Goal: Task Accomplishment & Management: Manage account settings

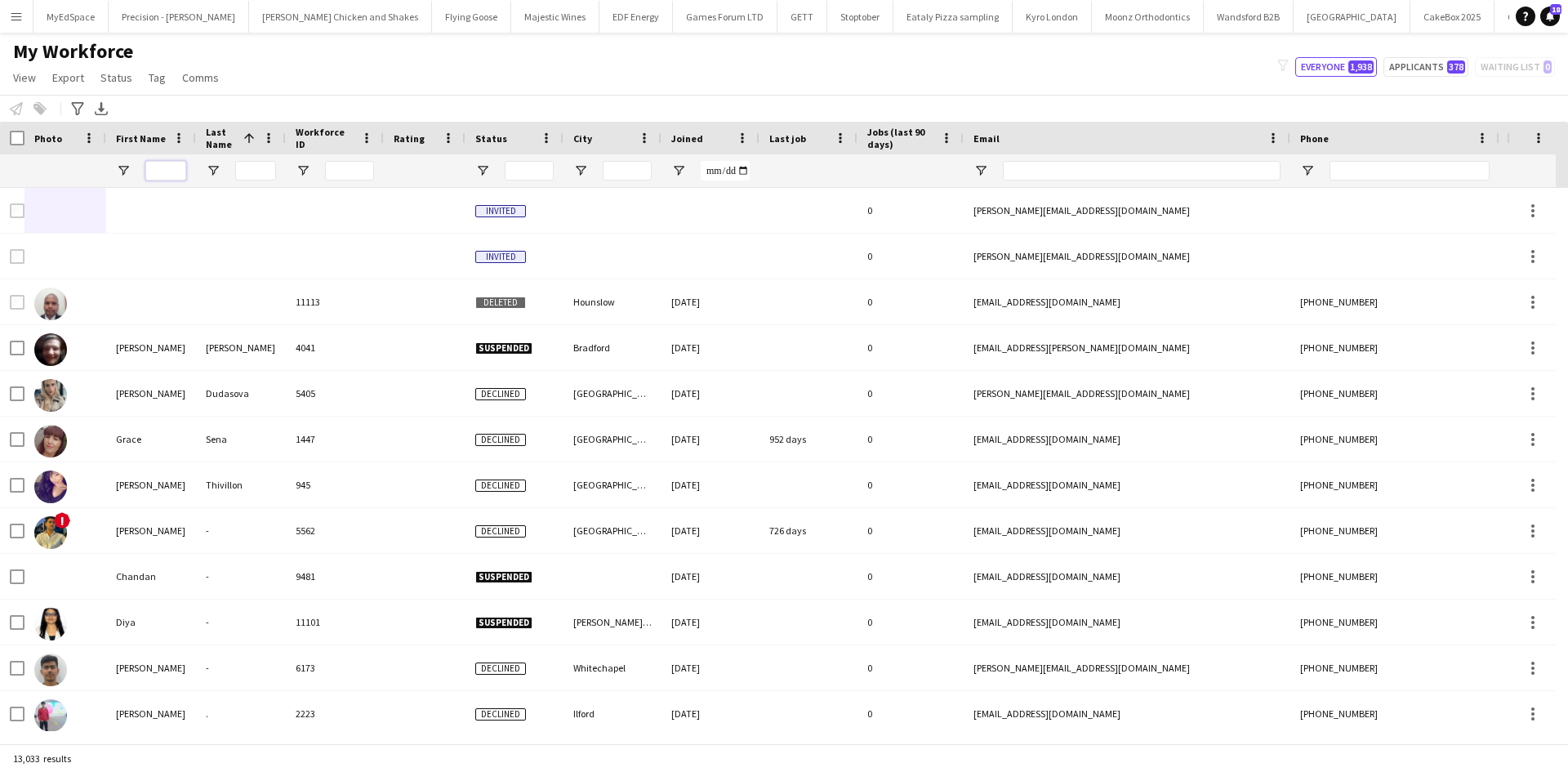
click at [161, 175] on input "First Name Filter Input" at bounding box center [166, 171] width 41 height 19
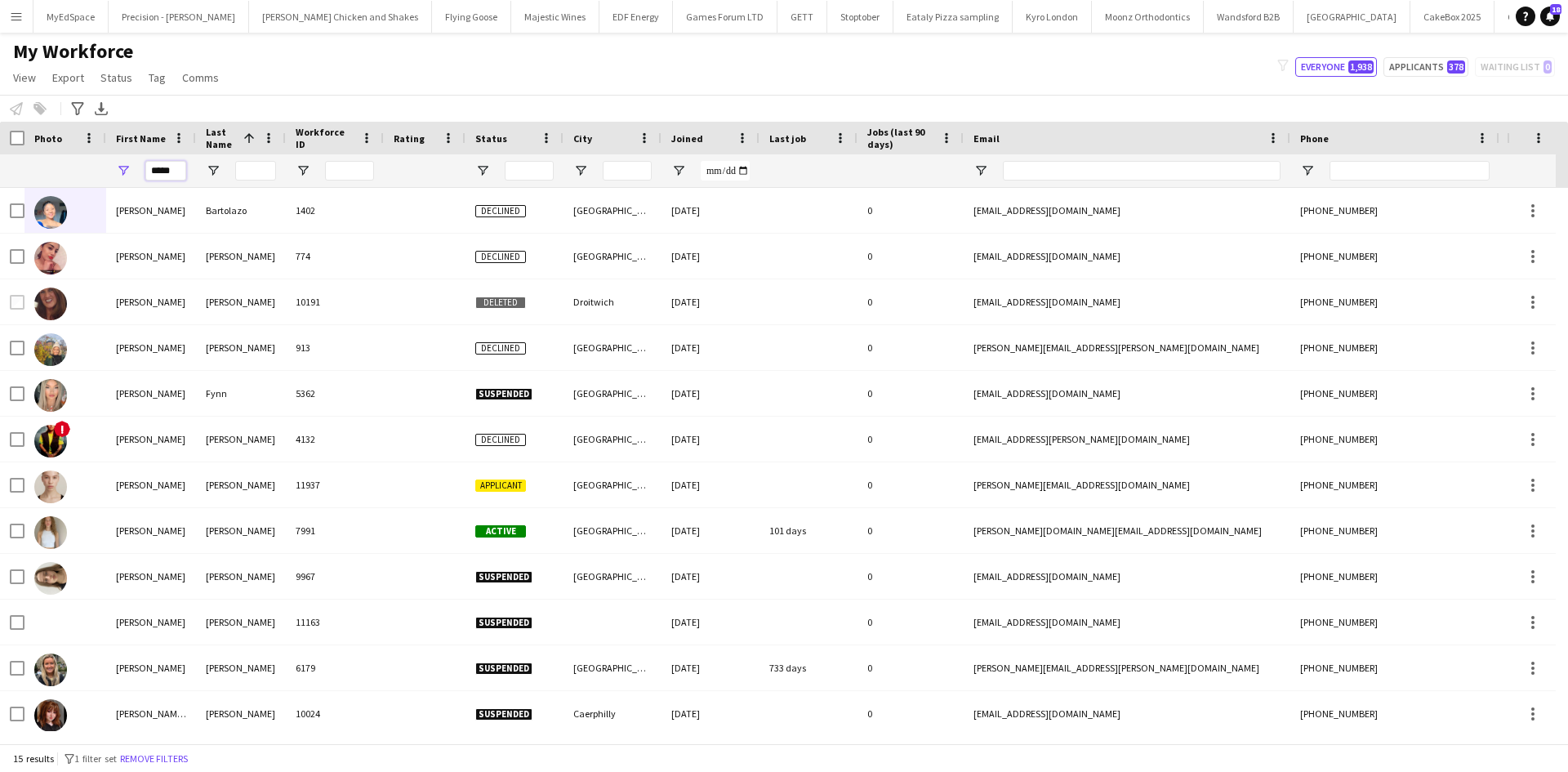
type input "*****"
click at [245, 174] on input "Last Name Filter Input" at bounding box center [255, 171] width 41 height 19
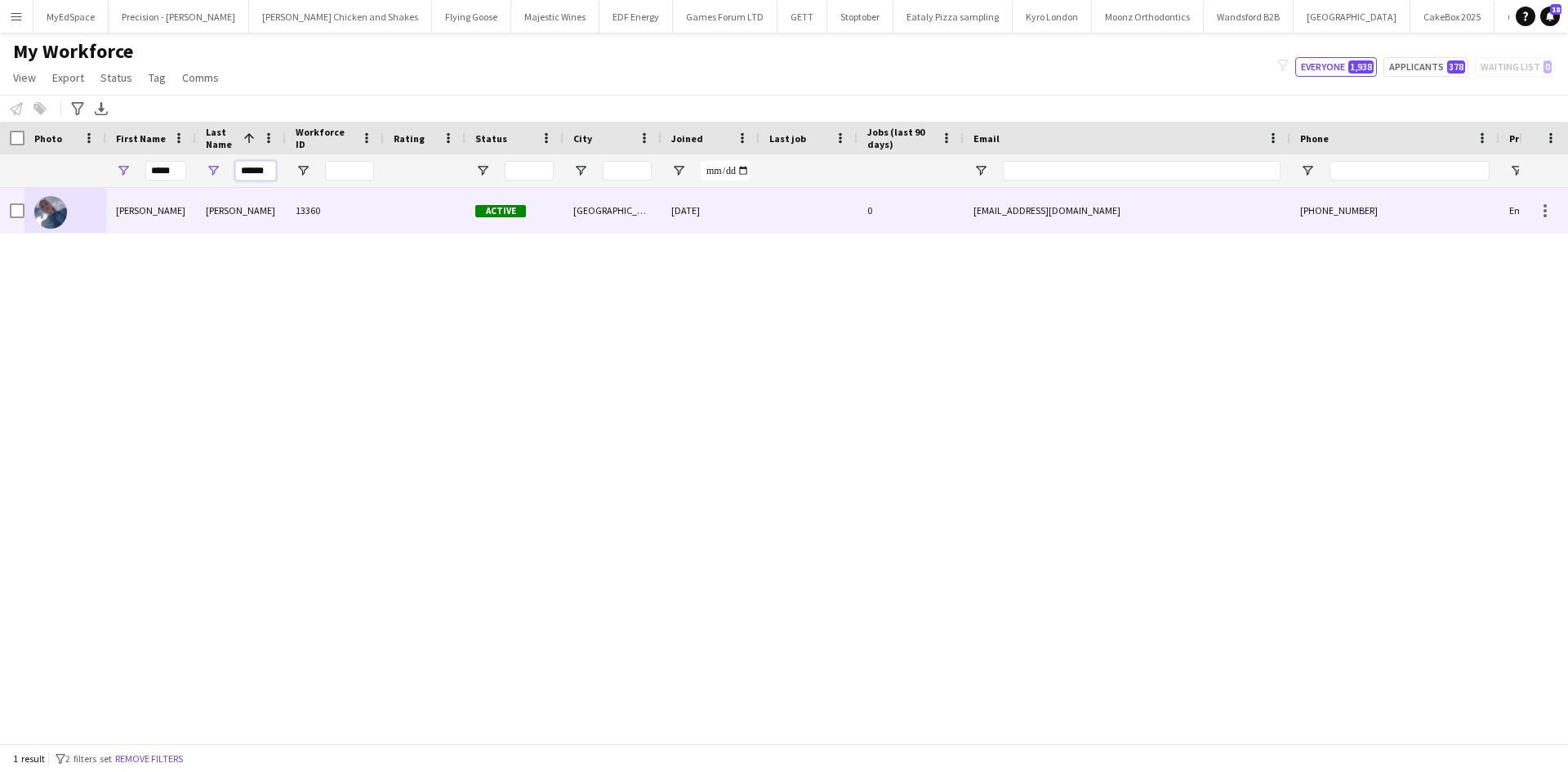
type input "******"
click at [51, 220] on img at bounding box center [50, 212] width 32 height 32
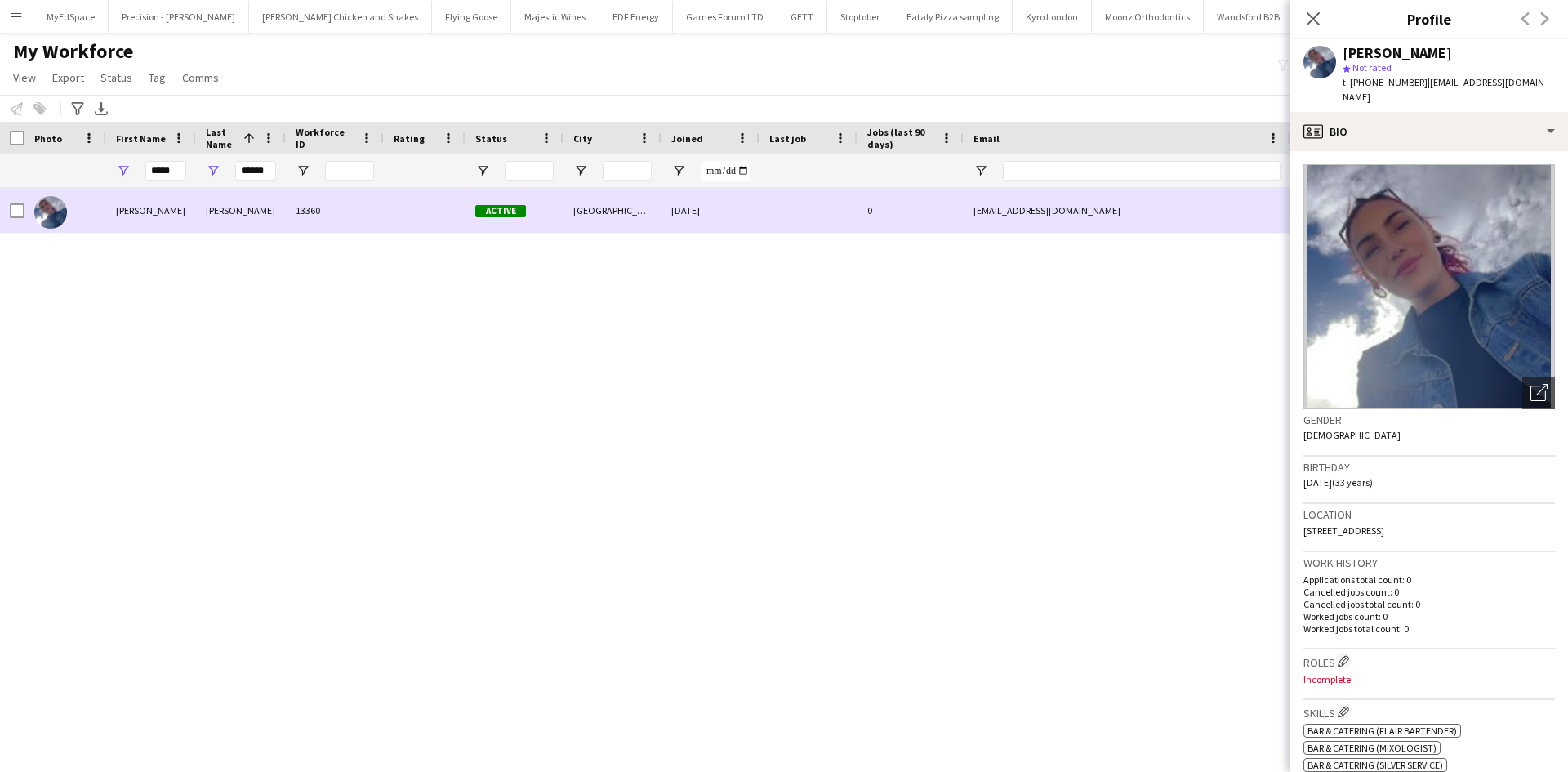
click at [17, 202] on div at bounding box center [17, 211] width 15 height 45
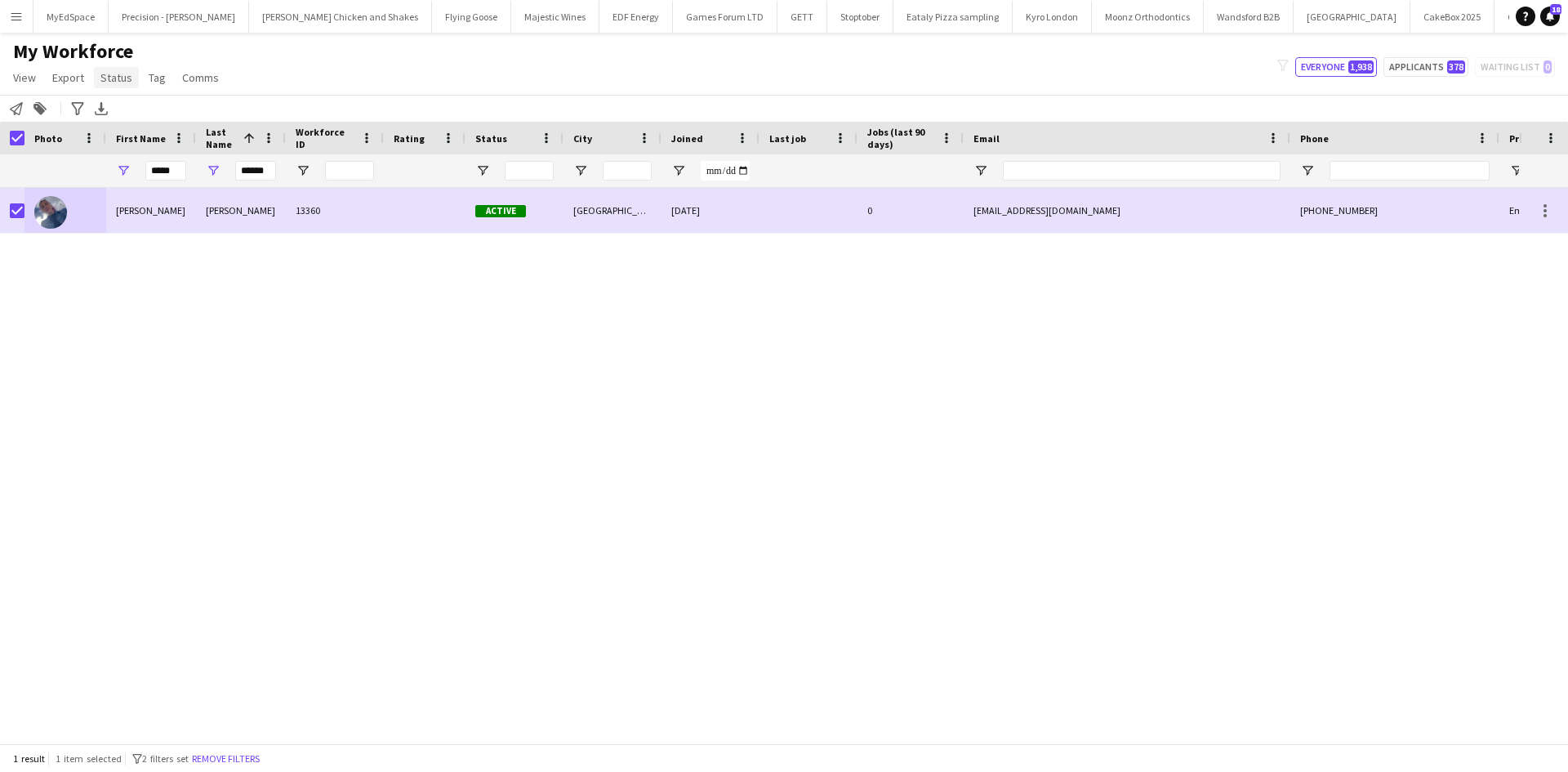
click at [118, 86] on link "Status" at bounding box center [117, 78] width 45 height 21
click at [154, 105] on link "Edit" at bounding box center [151, 112] width 114 height 34
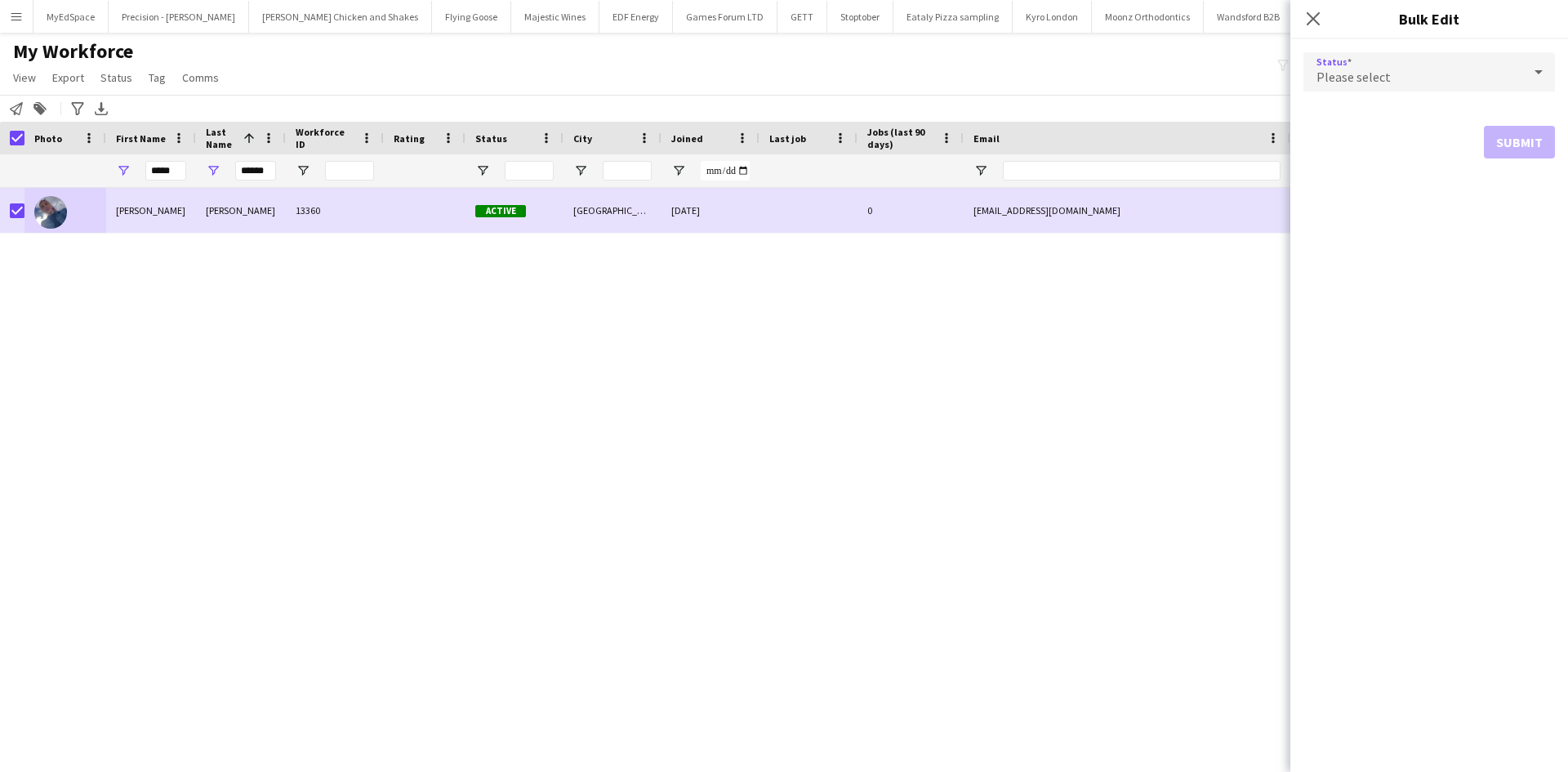
click at [1440, 71] on div "Please select" at bounding box center [1412, 71] width 219 height 39
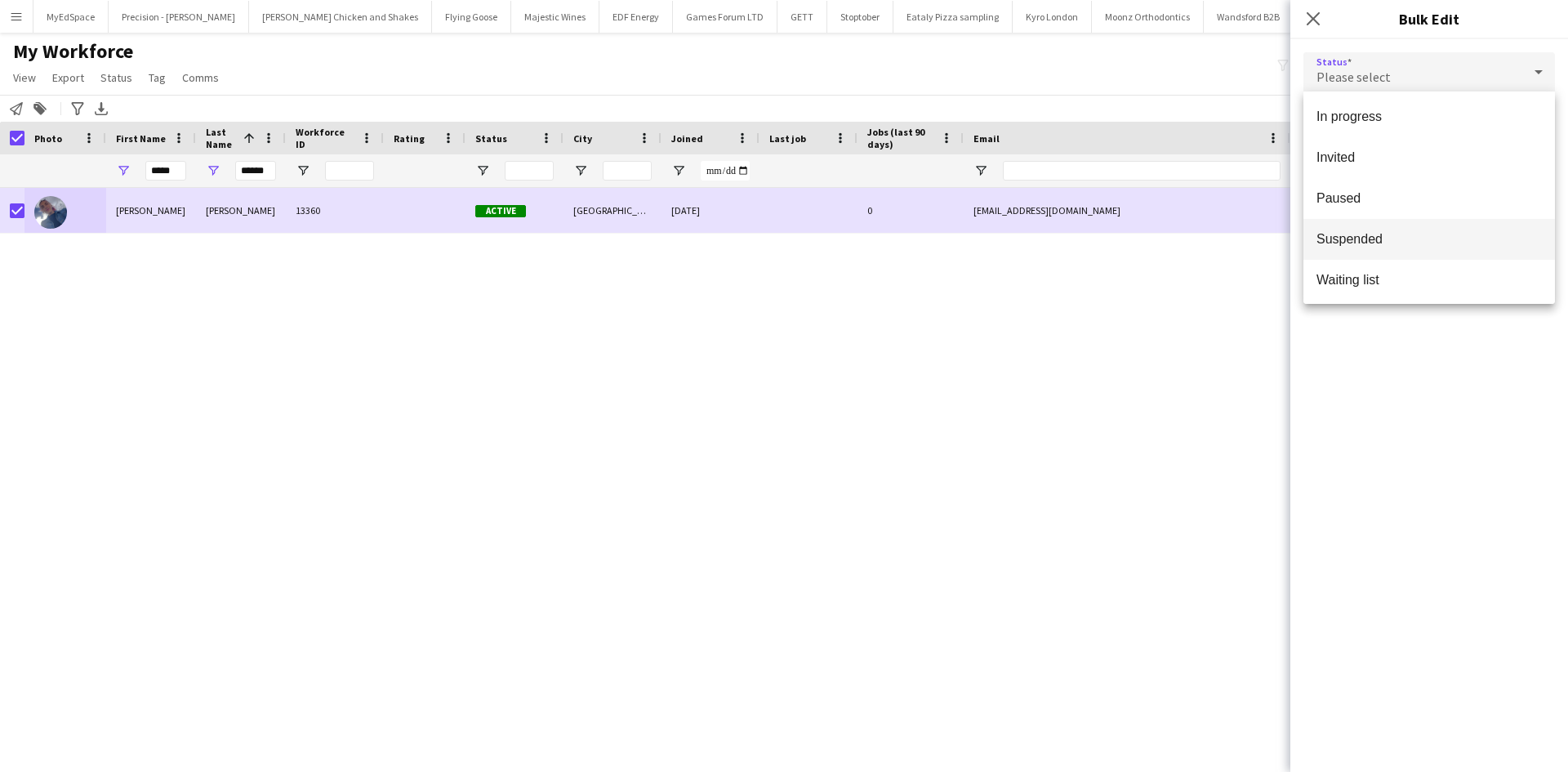
scroll to position [168, 0]
click at [1392, 235] on span "Suspended" at bounding box center [1429, 236] width 226 height 16
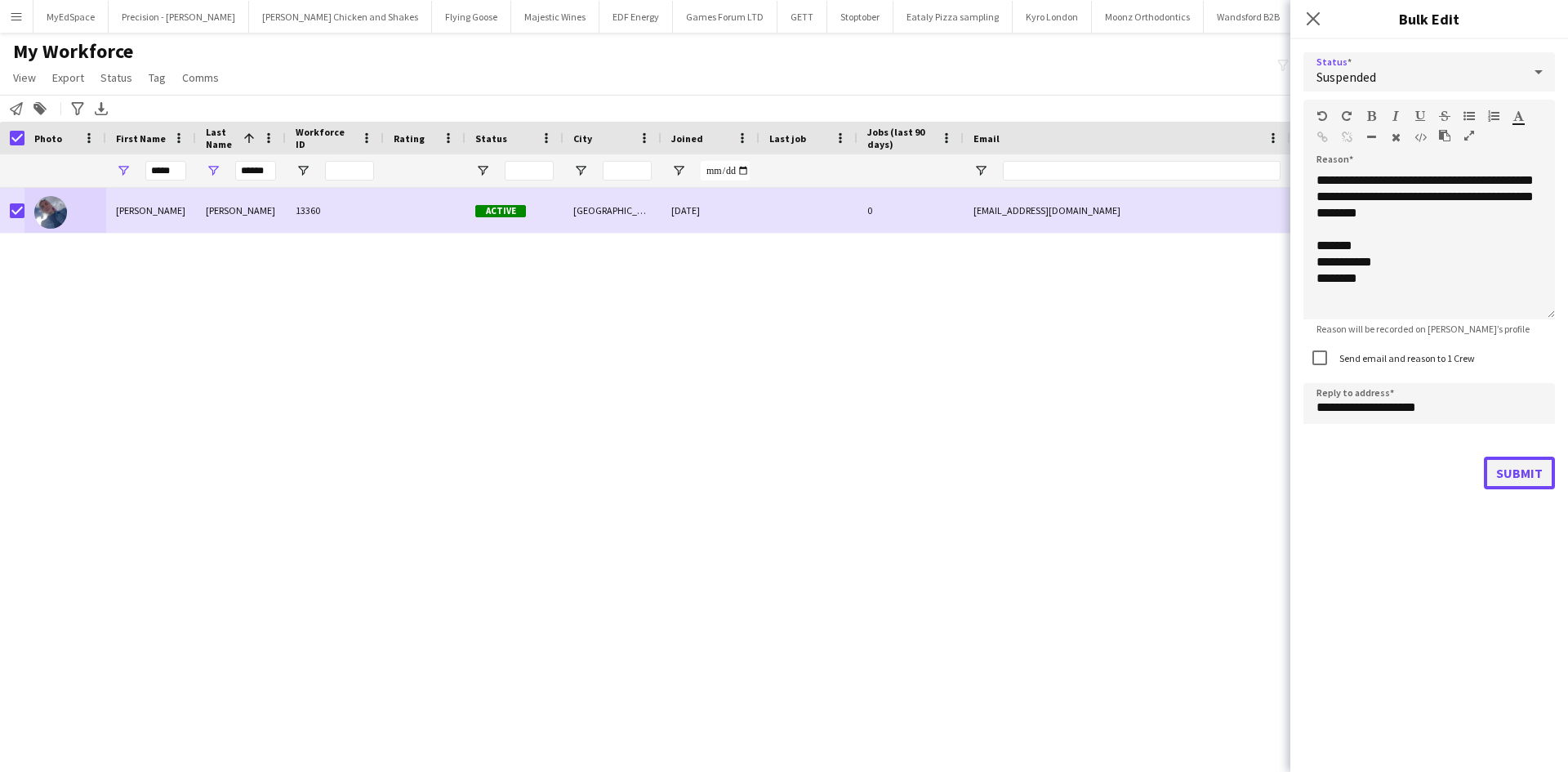
click at [1523, 484] on button "Submit" at bounding box center [1519, 472] width 71 height 32
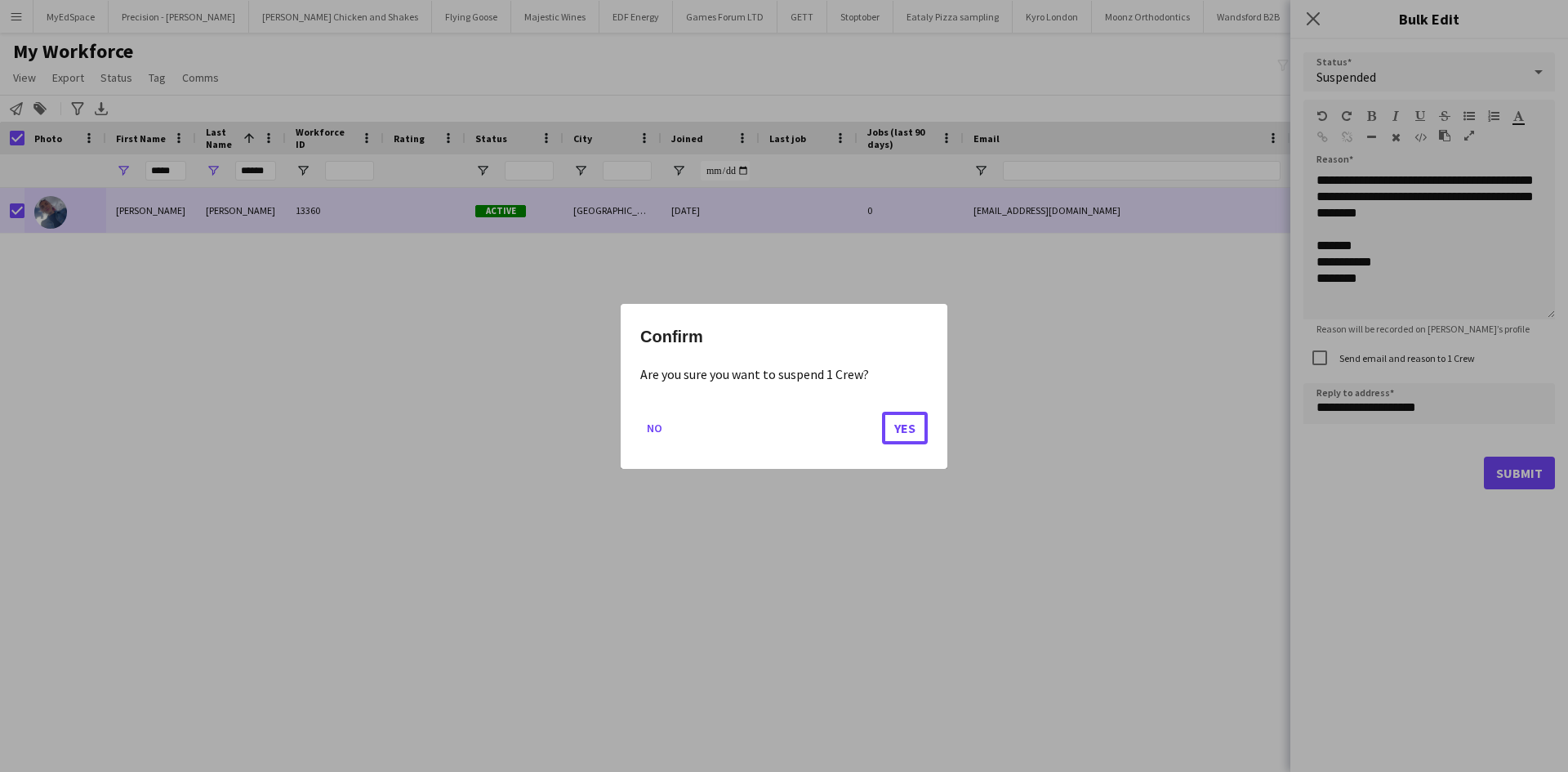
click at [906, 434] on button "Yes" at bounding box center [904, 426] width 45 height 32
